Goal: Book appointment/travel/reservation

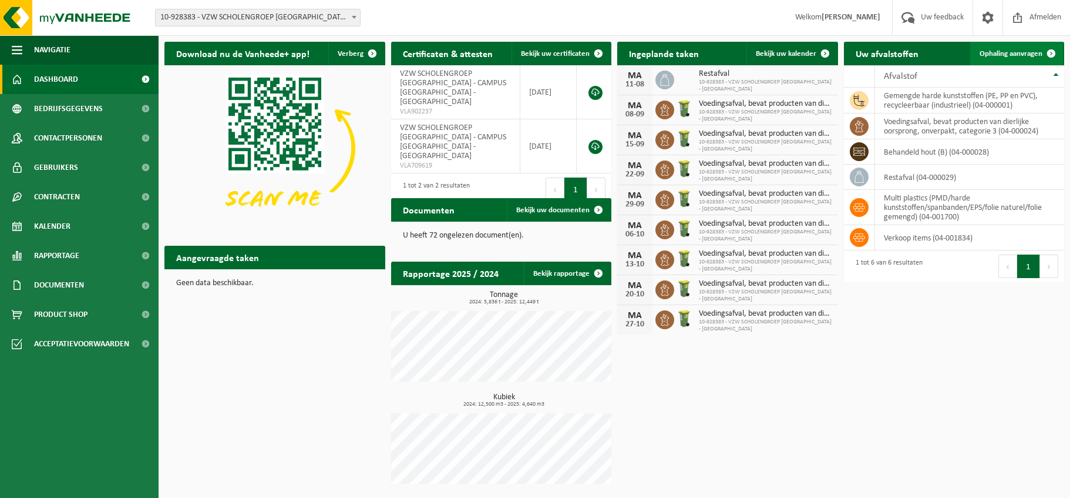
click at [1011, 51] on span "Ophaling aanvragen" at bounding box center [1011, 54] width 63 height 8
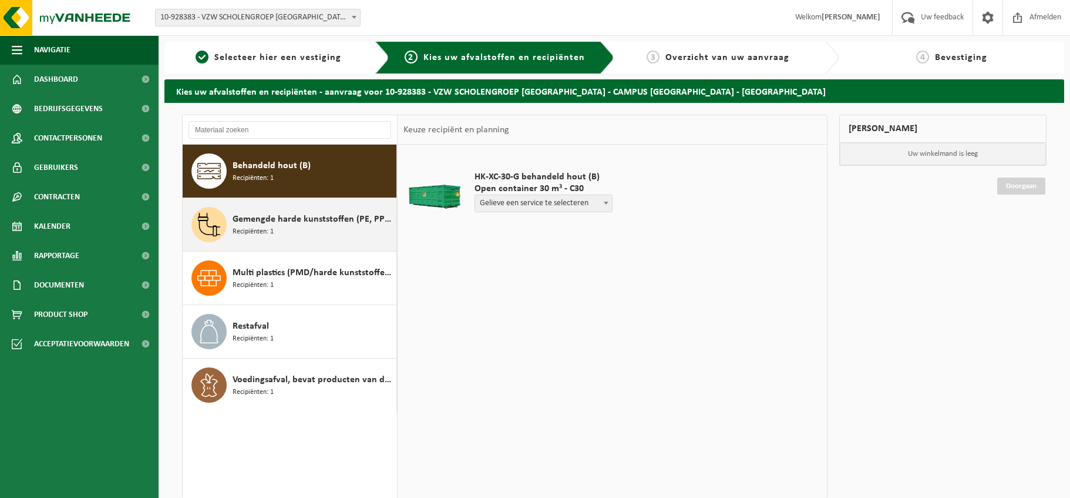
click at [239, 220] on span "Gemengde harde kunststoffen (PE, PP en PVC), recycleerbaar (industrieel)" at bounding box center [313, 219] width 161 height 14
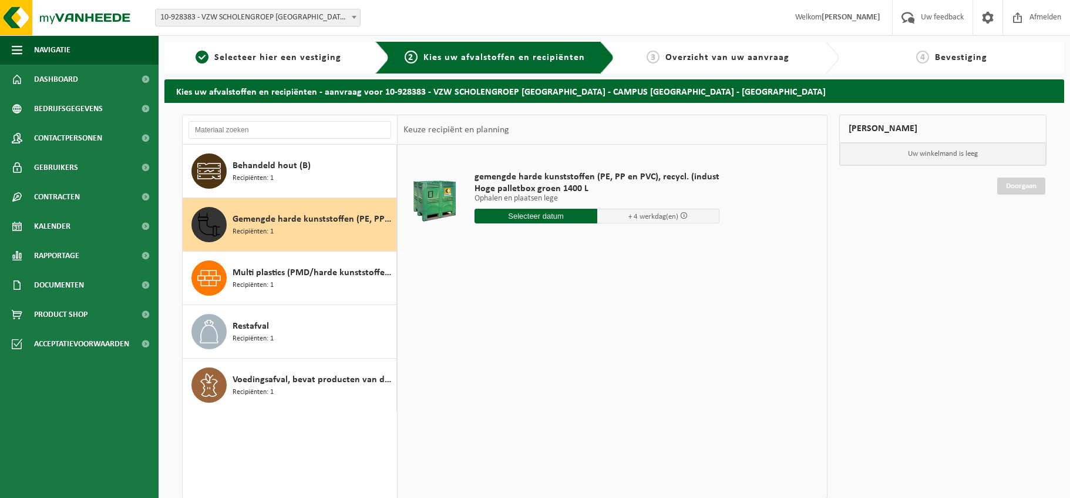
click at [546, 216] on input "text" at bounding box center [536, 216] width 123 height 15
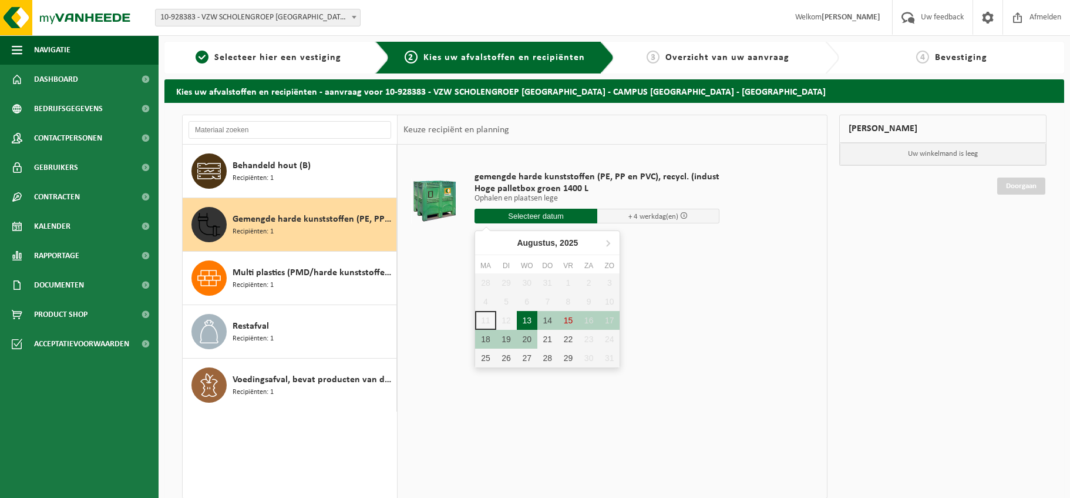
click at [528, 320] on div "13" at bounding box center [527, 320] width 21 height 19
type input "Van 2025-08-13"
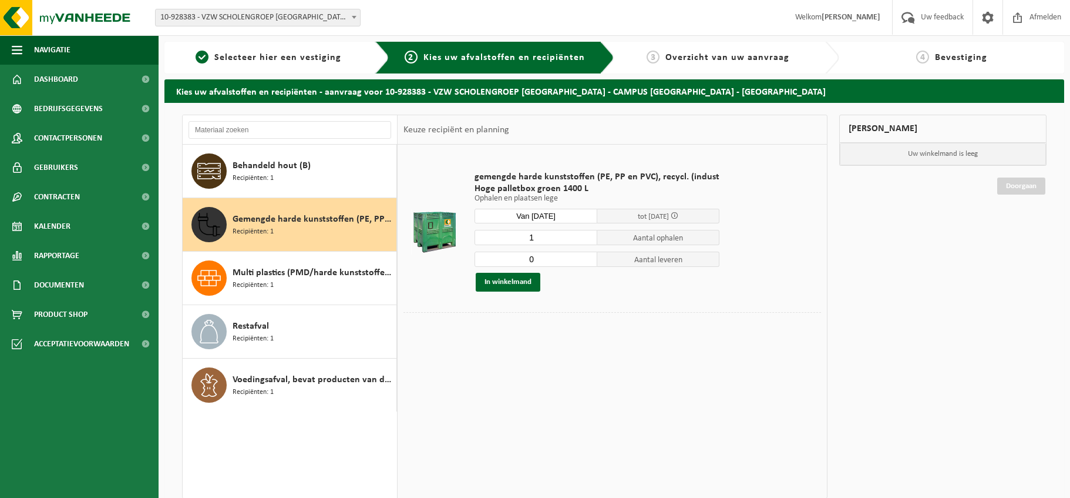
type input "0"
click at [586, 261] on input "0" at bounding box center [536, 258] width 123 height 15
click at [508, 279] on button "In winkelmand" at bounding box center [508, 282] width 65 height 19
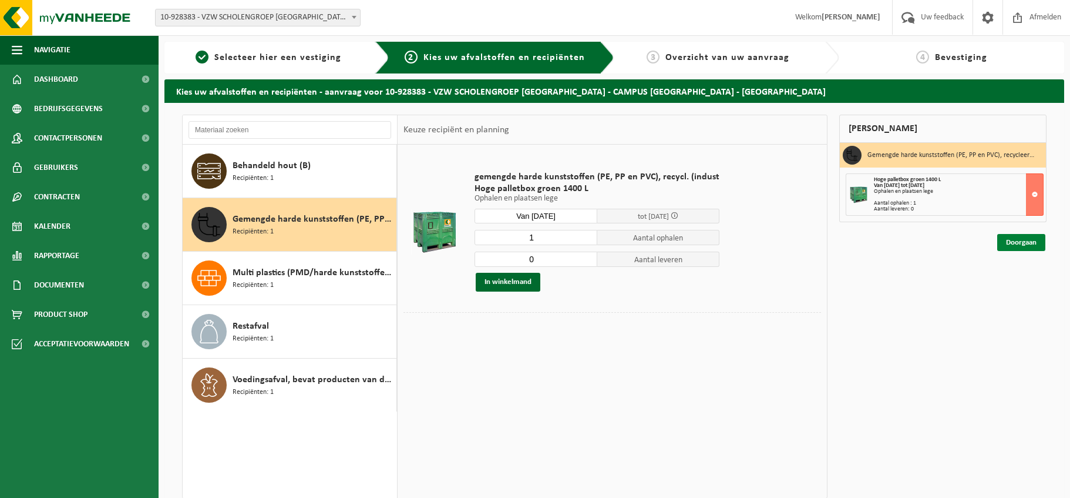
click at [1023, 241] on link "Doorgaan" at bounding box center [1022, 242] width 48 height 17
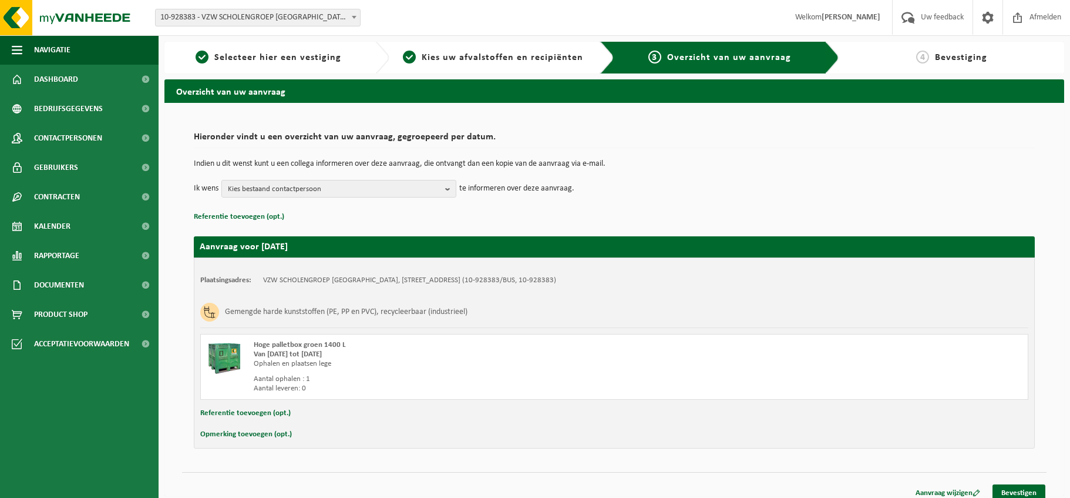
click at [257, 434] on button "Opmerking toevoegen (opt.)" at bounding box center [246, 433] width 92 height 15
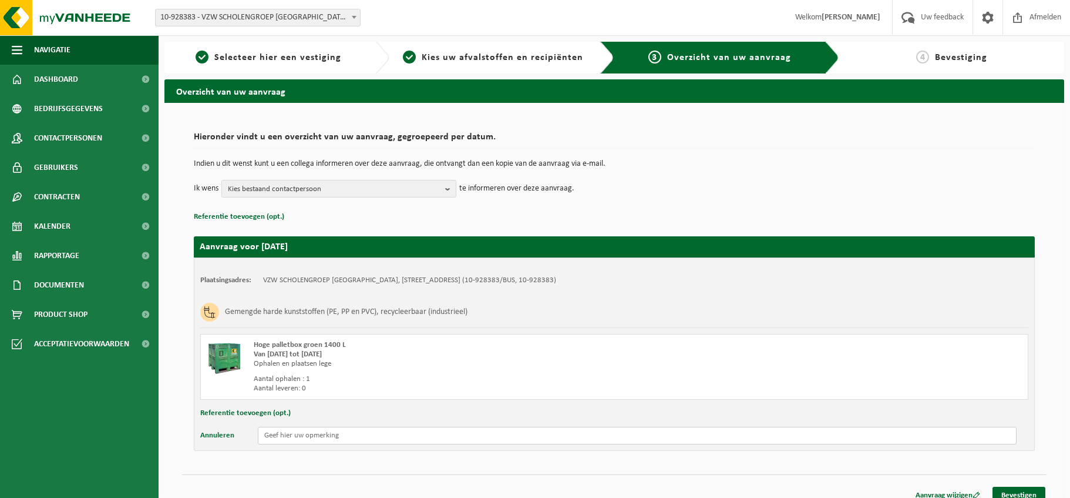
click at [268, 436] on input "text" at bounding box center [637, 435] width 759 height 18
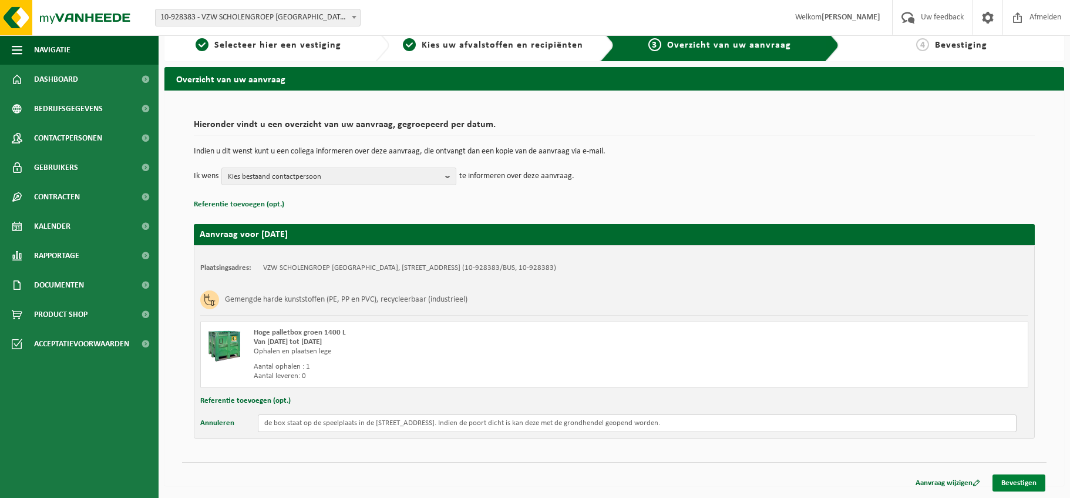
type input "de box staat op de speelplaats in de Stokerijstraat 9. Indien de poort dicht is…"
click at [1029, 481] on link "Bevestigen" at bounding box center [1019, 482] width 53 height 17
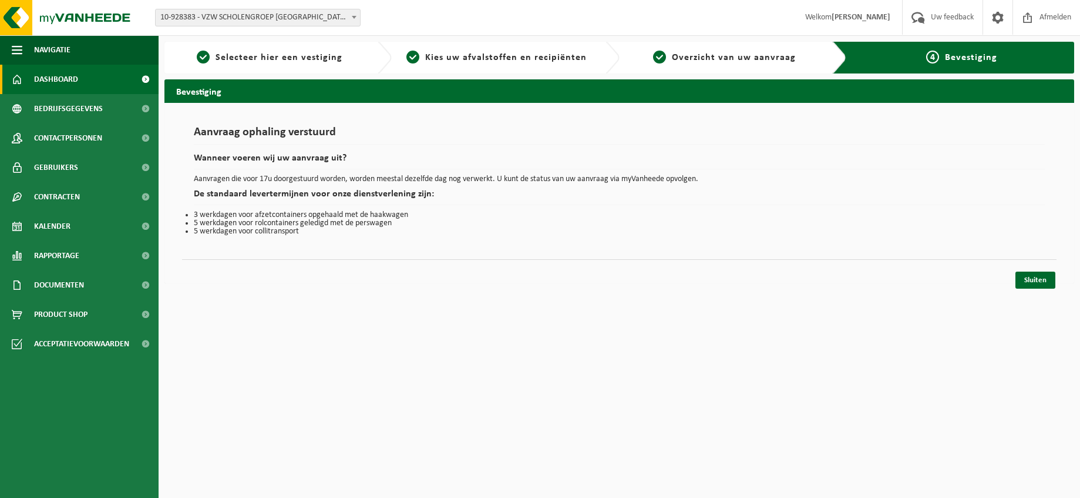
click at [58, 76] on span "Dashboard" at bounding box center [56, 79] width 44 height 29
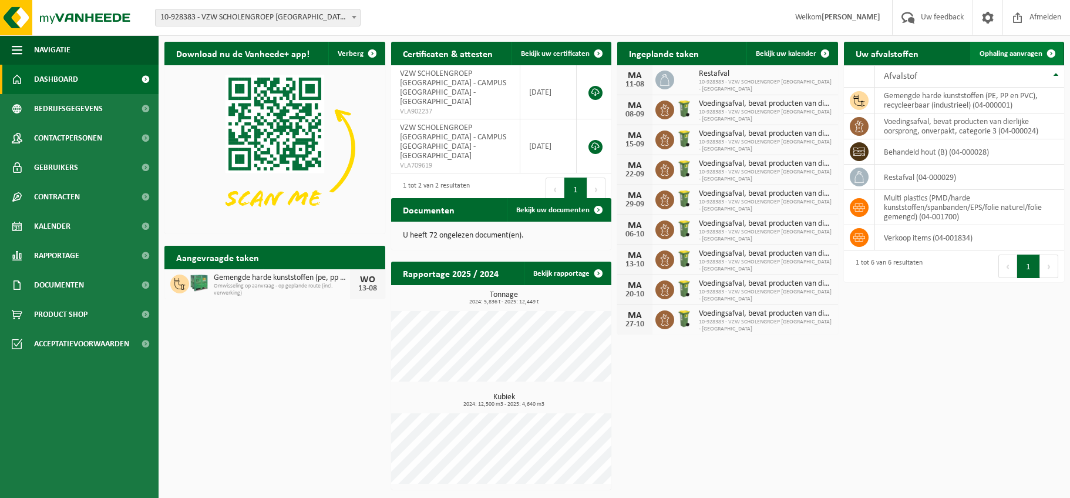
click at [1015, 52] on span "Ophaling aanvragen" at bounding box center [1011, 54] width 63 height 8
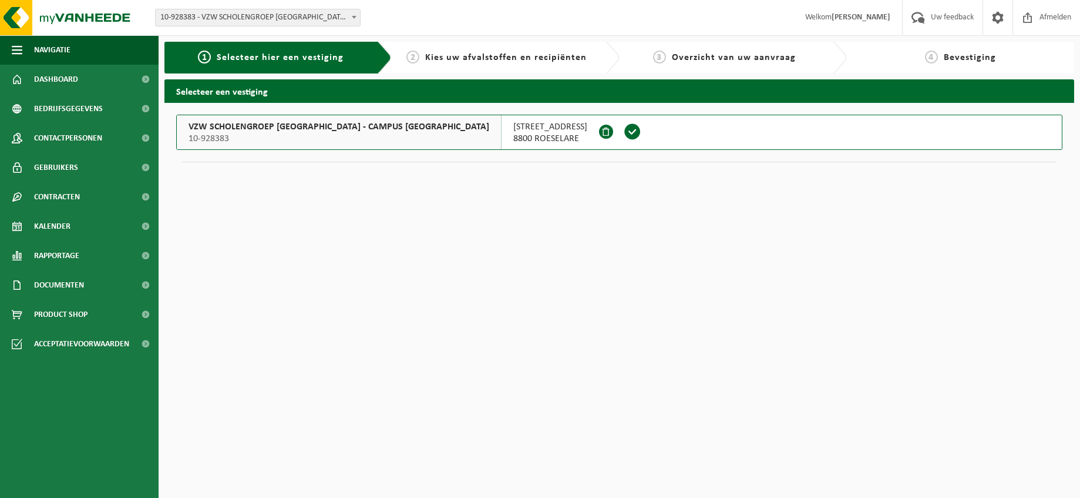
click at [513, 131] on span "STOKERIJSTRAAT 9" at bounding box center [550, 127] width 74 height 12
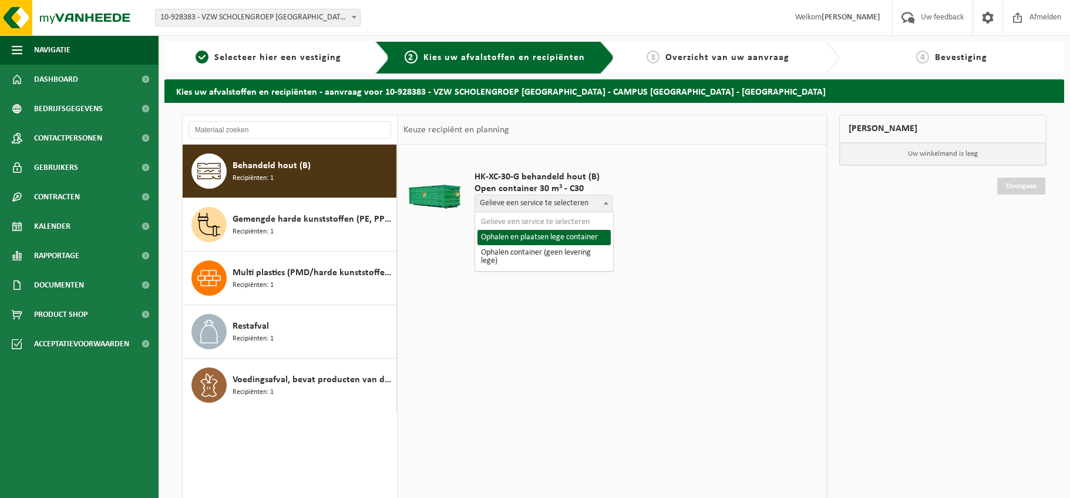
click at [607, 203] on b at bounding box center [606, 202] width 5 height 3
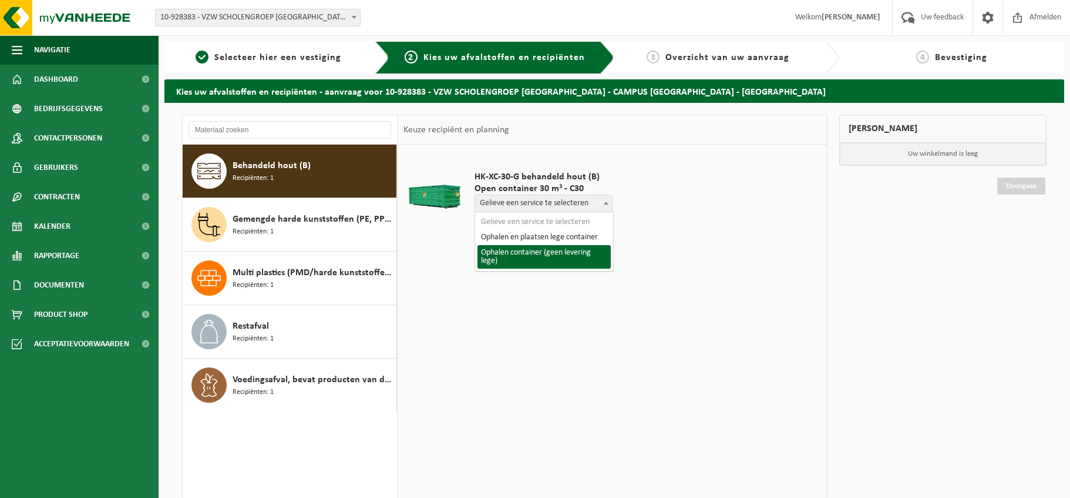
select select "P2PL-VEL-098091_HK-XC-30-GN-00_04-000028_72"
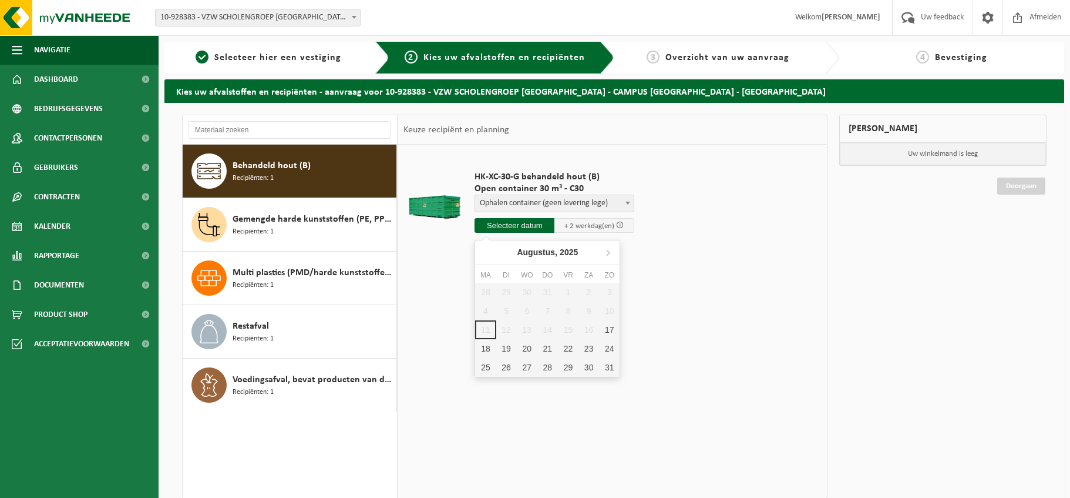
click at [528, 224] on input "text" at bounding box center [515, 225] width 80 height 15
click at [485, 347] on div "18" at bounding box center [485, 348] width 21 height 19
type input "Van 2025-08-18"
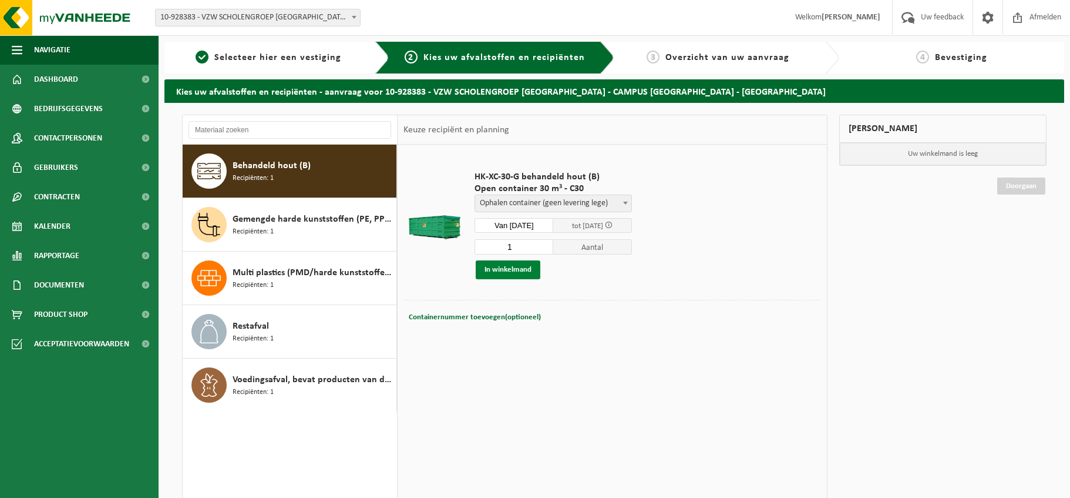
click at [507, 270] on button "In winkelmand" at bounding box center [508, 269] width 65 height 19
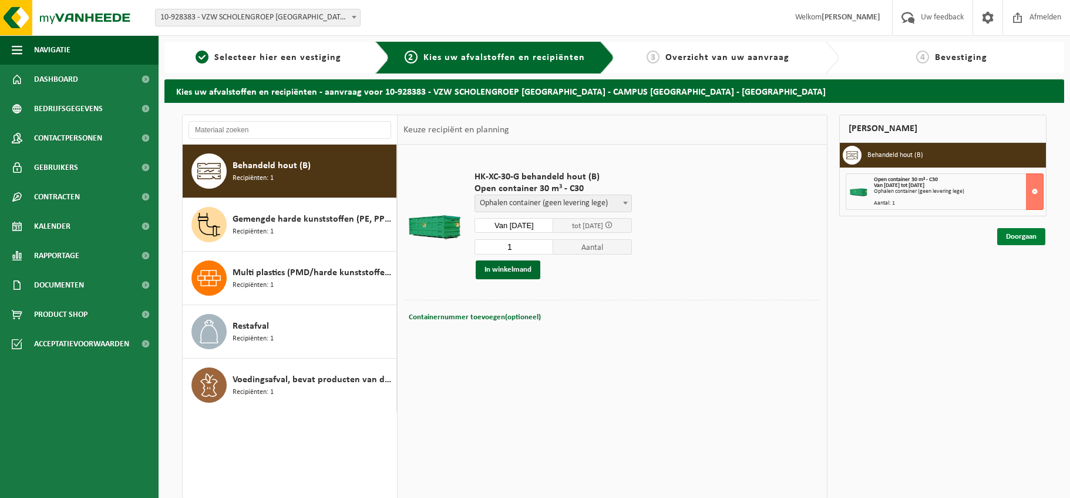
click at [1026, 233] on link "Doorgaan" at bounding box center [1022, 236] width 48 height 17
